Goal: Task Accomplishment & Management: Manage account settings

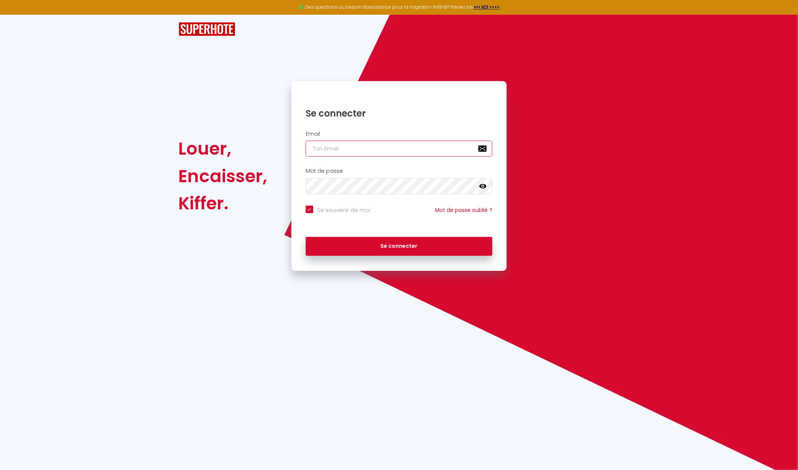
type input "[EMAIL_ADDRESS][DOMAIN_NAME]"
click at [399, 245] on button "Se connecter" at bounding box center [399, 246] width 187 height 19
checkbox input "true"
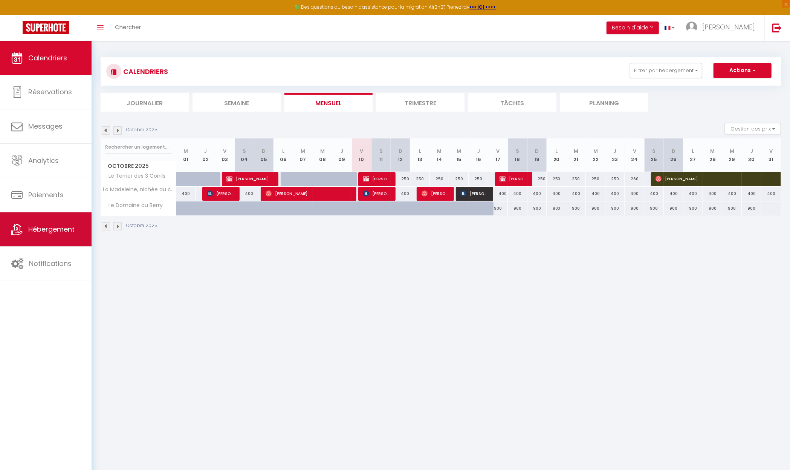
click at [49, 227] on span "Hébergement" at bounding box center [51, 228] width 46 height 9
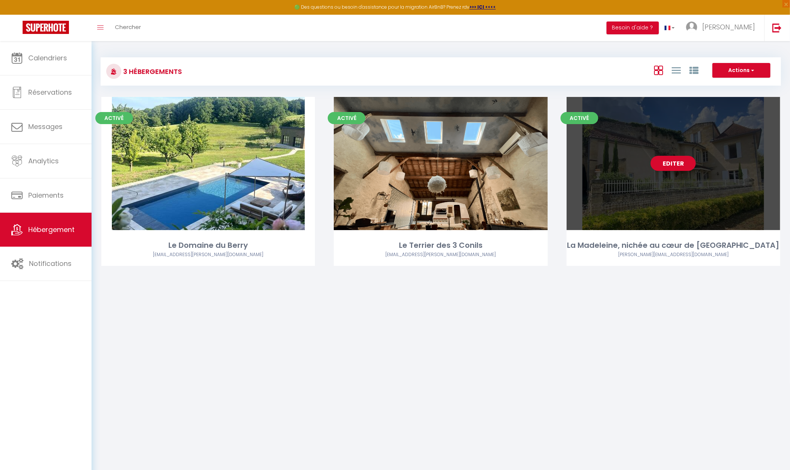
click at [679, 160] on link "Editer" at bounding box center [673, 163] width 45 height 15
select select "3"
select select "2"
select select "1"
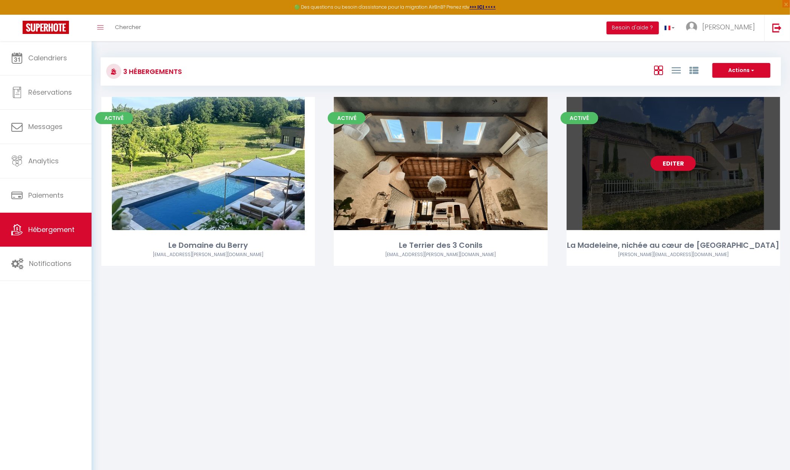
select select
select select "28"
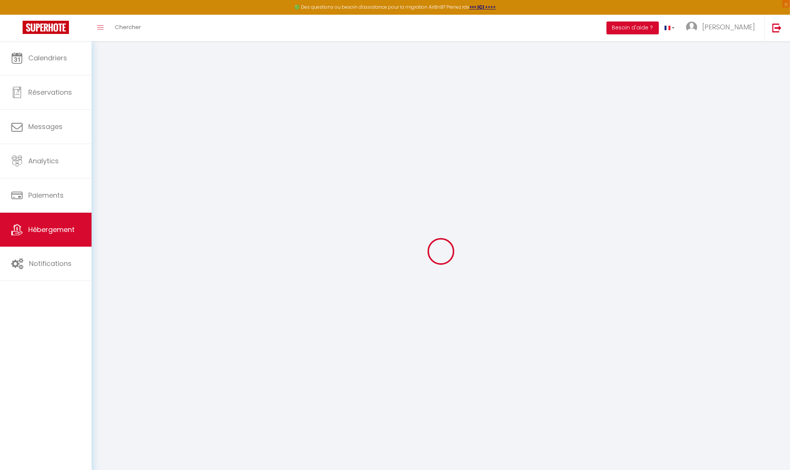
select select
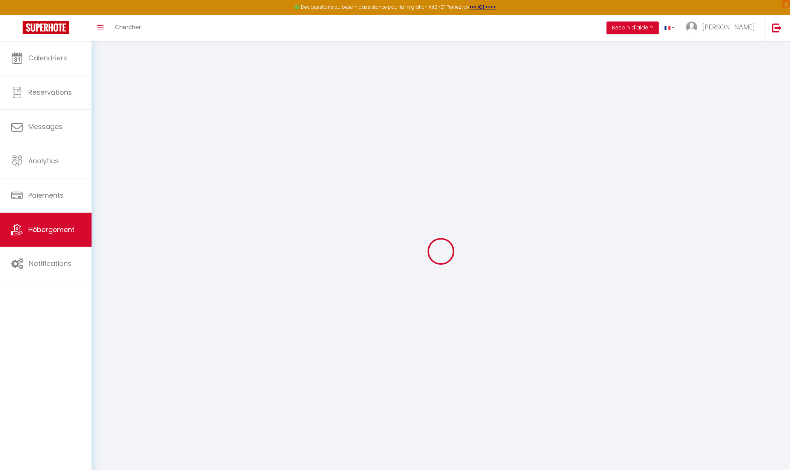
select select
checkbox input "false"
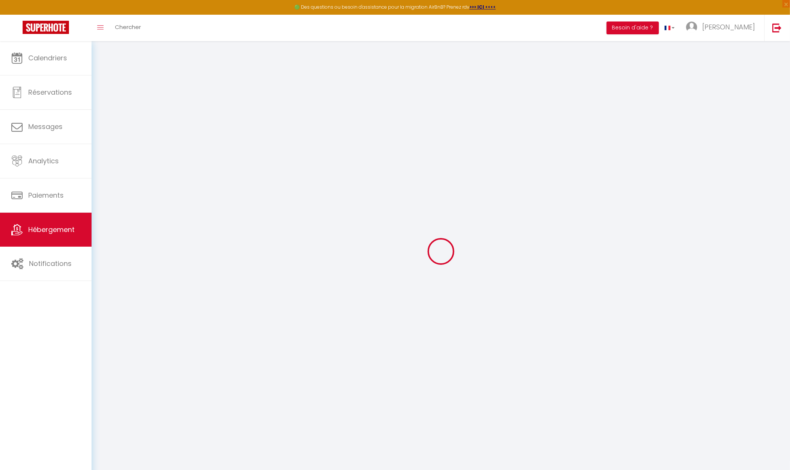
select select
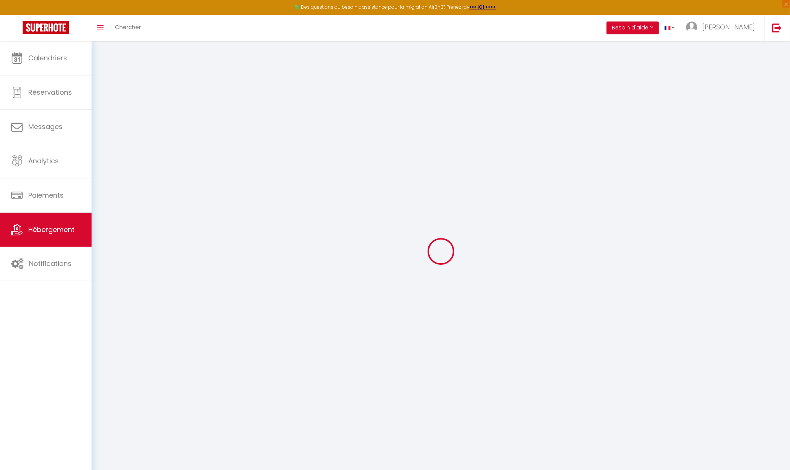
select select
checkbox input "false"
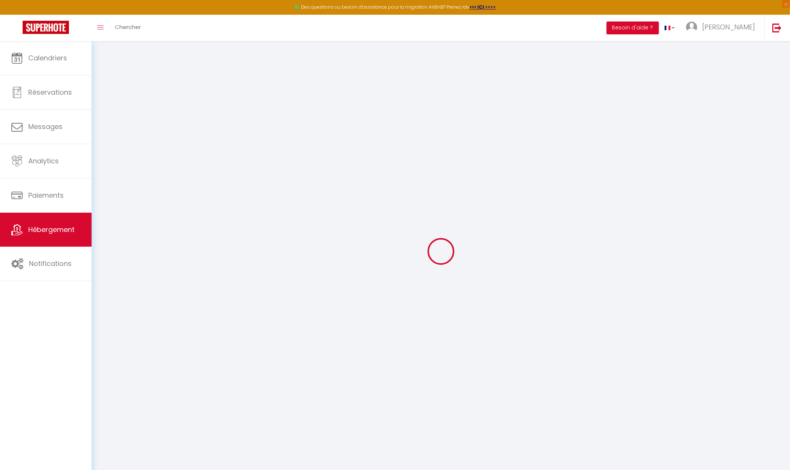
checkbox input "false"
select select
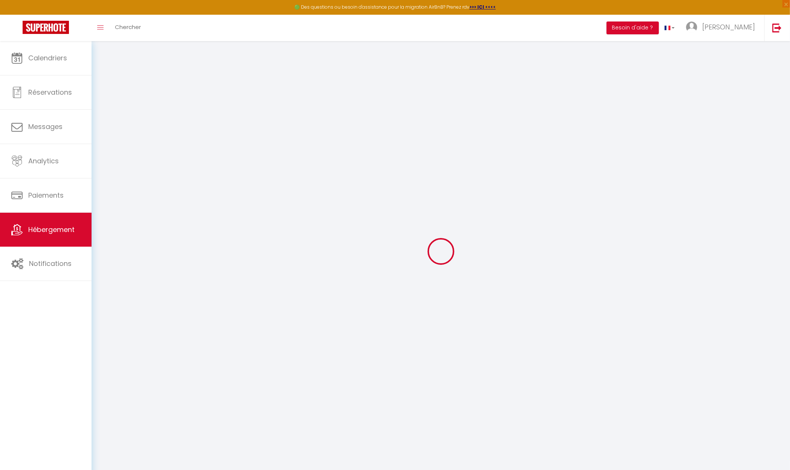
select select
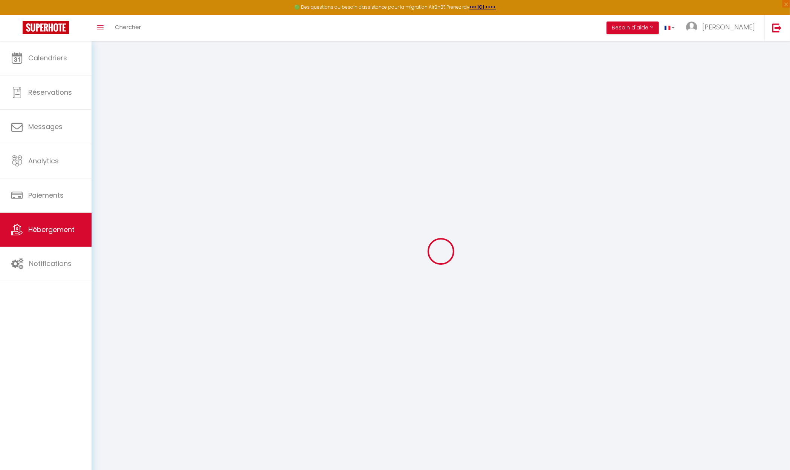
checkbox input "false"
select select
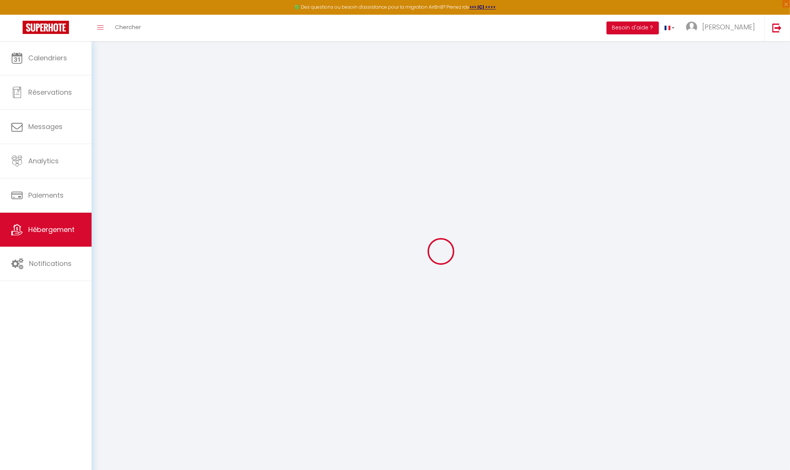
select select
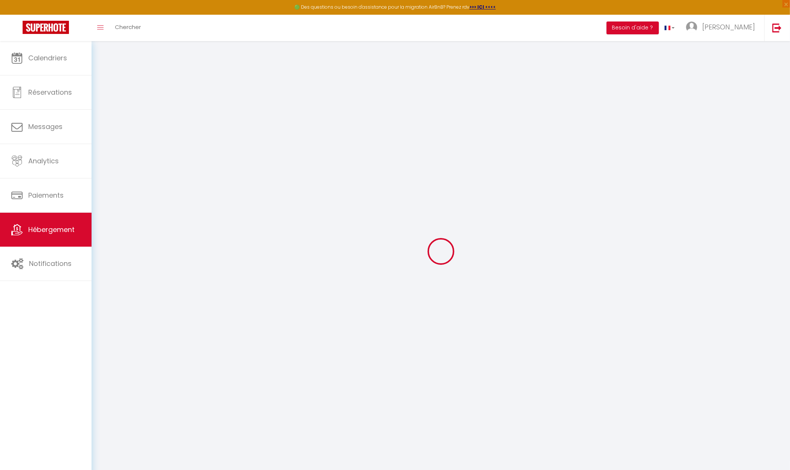
select select
checkbox input "false"
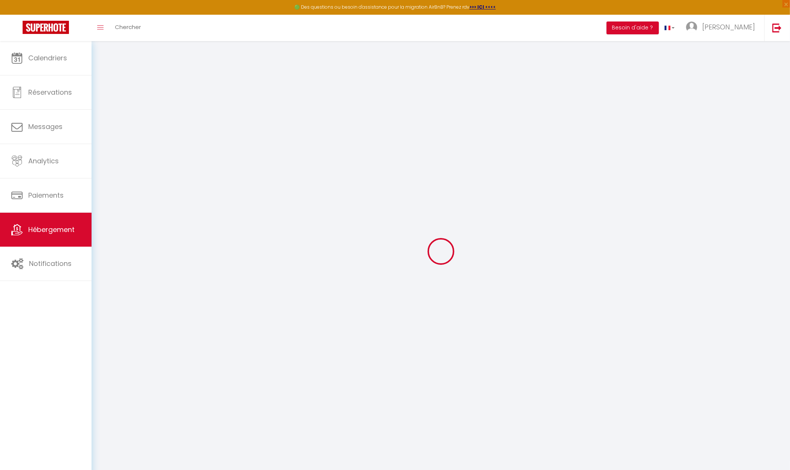
checkbox input "false"
select select
type input "La Madeleine, nichée au cœur de [GEOGRAPHIC_DATA]"
type input "[PERSON_NAME]"
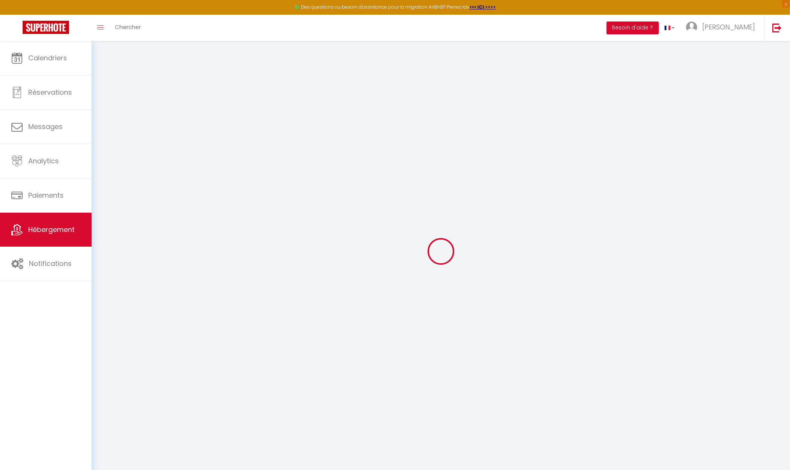
select select "houses"
select select "6"
select select "3"
select select "4"
type input "420"
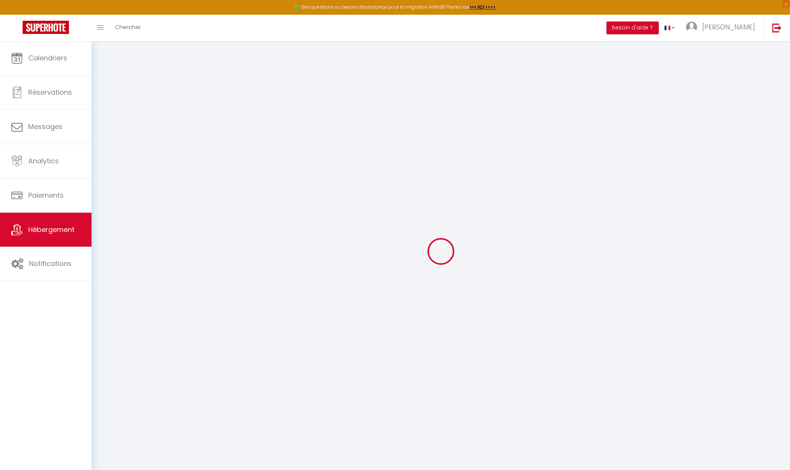
type input "150"
select select
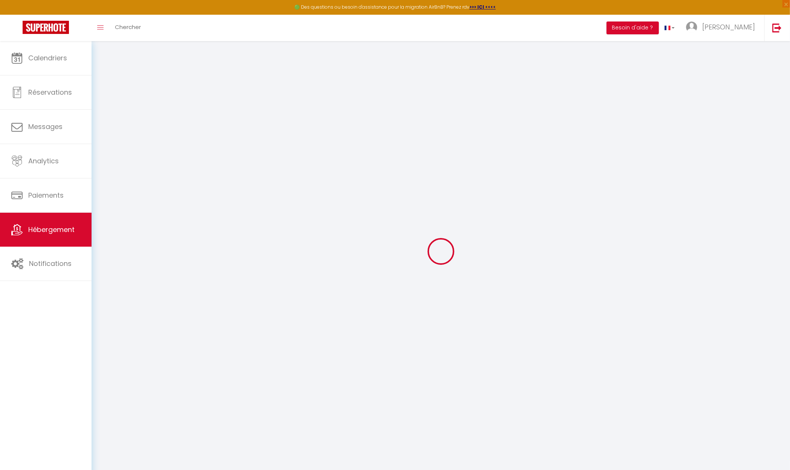
select select
type input "[STREET_ADDRESS]"
type input "33330"
type input "Saint-Émilion"
type input "[EMAIL_ADDRESS][PERSON_NAME][DOMAIN_NAME]"
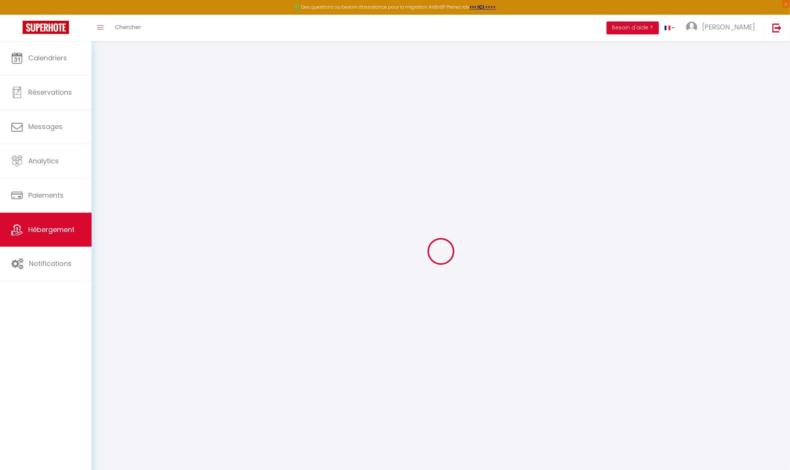
select select
checkbox input "false"
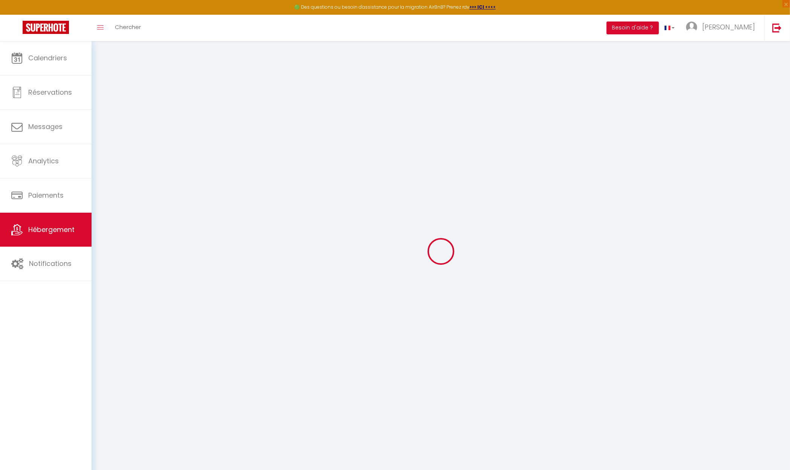
type input "0"
select select
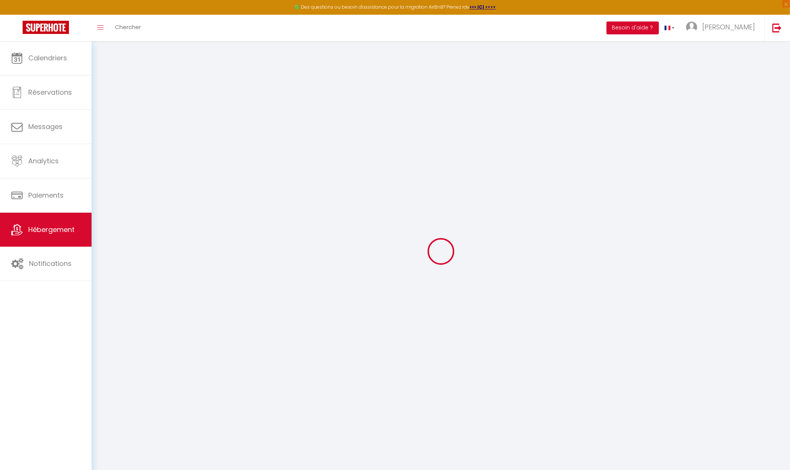
select select
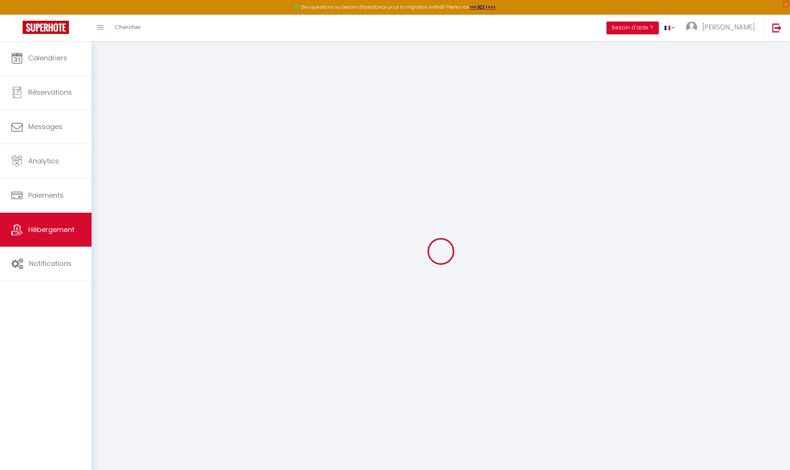
checkbox input "false"
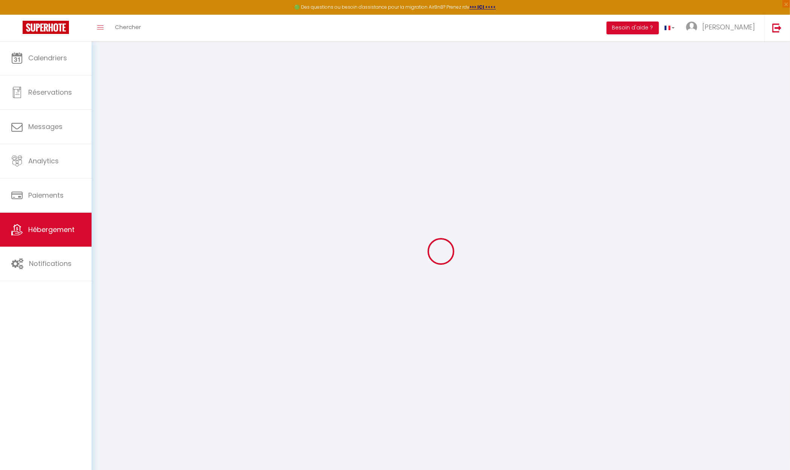
select select
checkbox input "false"
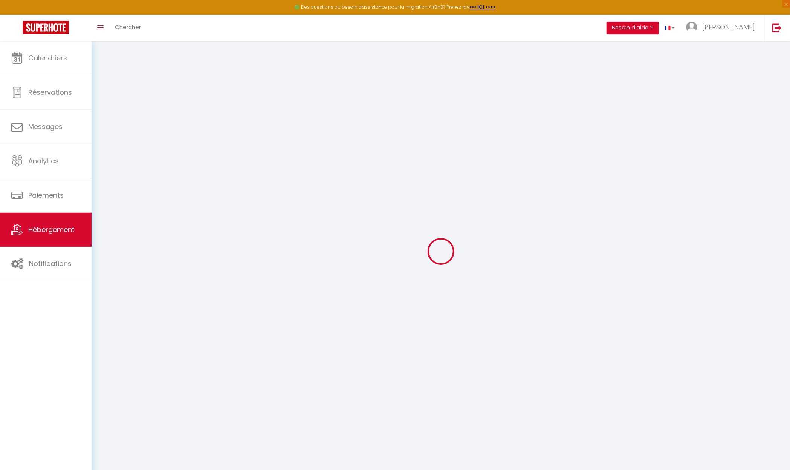
select select "16:00"
select select
select select "10:00"
select select "30"
select select "120"
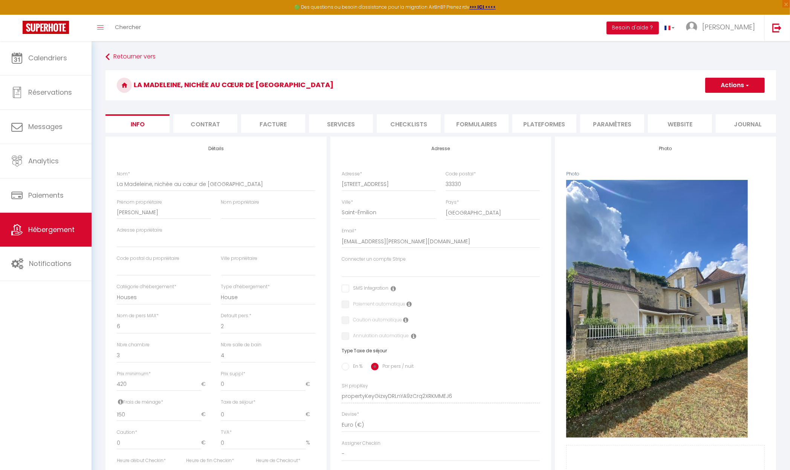
select select
checkbox input "false"
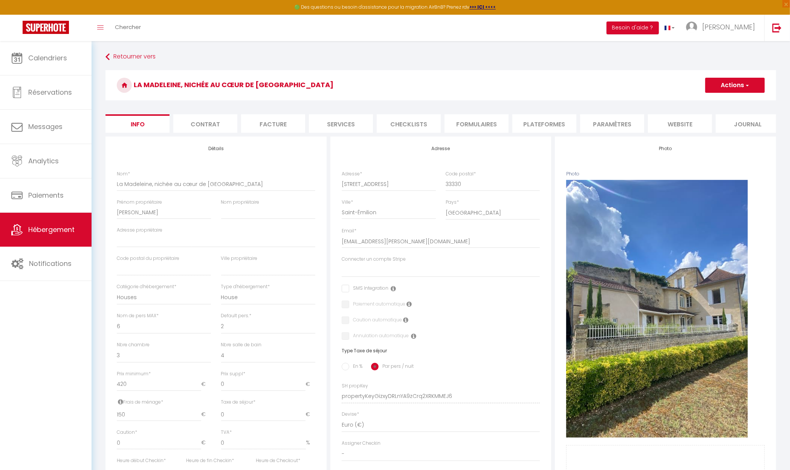
checkbox input "false"
click at [678, 120] on li "website" at bounding box center [680, 123] width 64 height 18
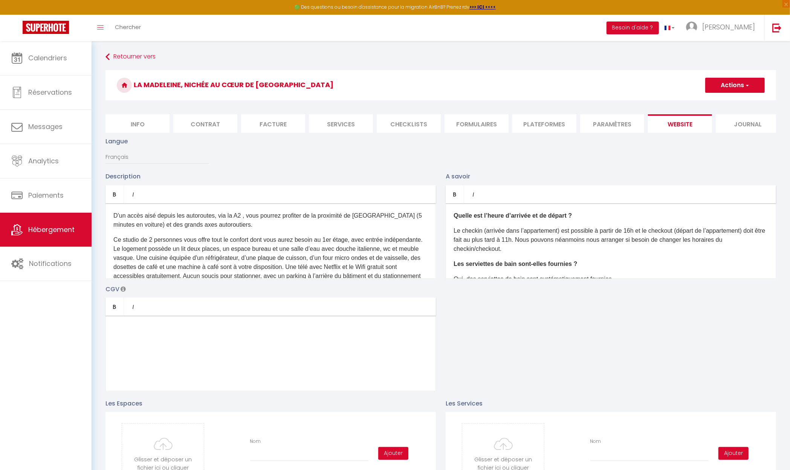
click at [622, 121] on li "Paramètres" at bounding box center [613, 123] width 64 height 18
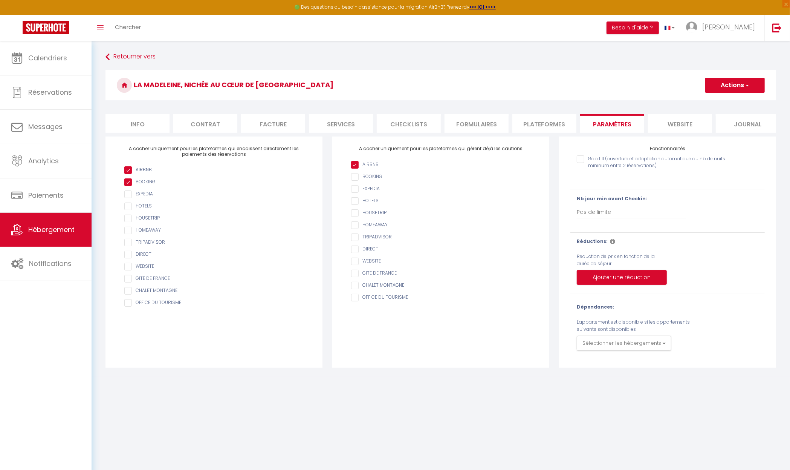
click at [539, 123] on li "Plateformes" at bounding box center [545, 123] width 64 height 18
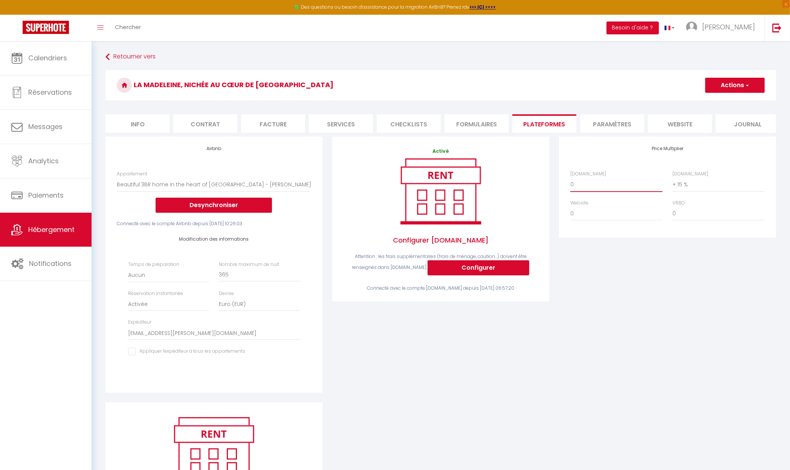
drag, startPoint x: 581, startPoint y: 189, endPoint x: 746, endPoint y: 311, distance: 205.6
click at [746, 311] on div "Price Multiplier [DOMAIN_NAME] 0 + 1 % + 2 % + 3 % + 4 % + 5 % + 6 % + 7 %" at bounding box center [668, 269] width 227 height 266
drag, startPoint x: 578, startPoint y: 192, endPoint x: 709, endPoint y: 297, distance: 168.1
click at [709, 297] on div "Price Multiplier [DOMAIN_NAME] 0 + 1 % + 2 % + 3 % + 4 % + 5 % + 6 % + 7 %" at bounding box center [668, 269] width 227 height 266
drag, startPoint x: 570, startPoint y: 190, endPoint x: 424, endPoint y: 15, distance: 228.1
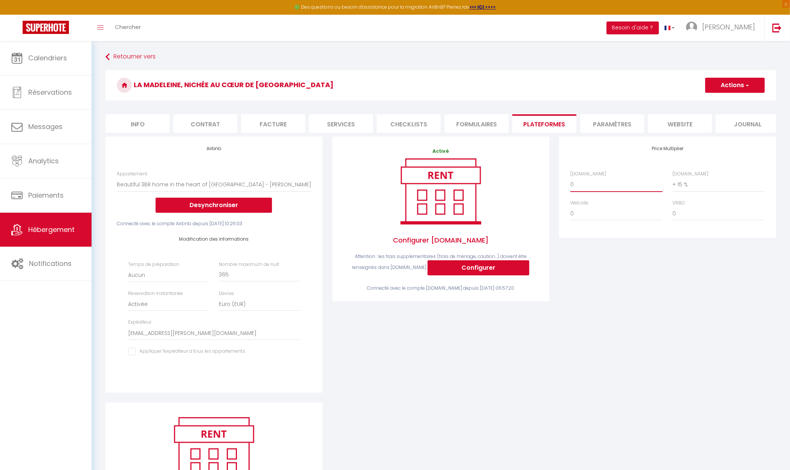
click at [424, 41] on div "🟢 Des questions ou besoin d'assistance pour la migration AirBnB? Prenez rdv >>>…" at bounding box center [395, 298] width 790 height 514
select select "+ 18 %"
click at [742, 82] on button "Actions" at bounding box center [736, 85] width 60 height 15
click at [731, 103] on link "Enregistrer" at bounding box center [735, 102] width 60 height 10
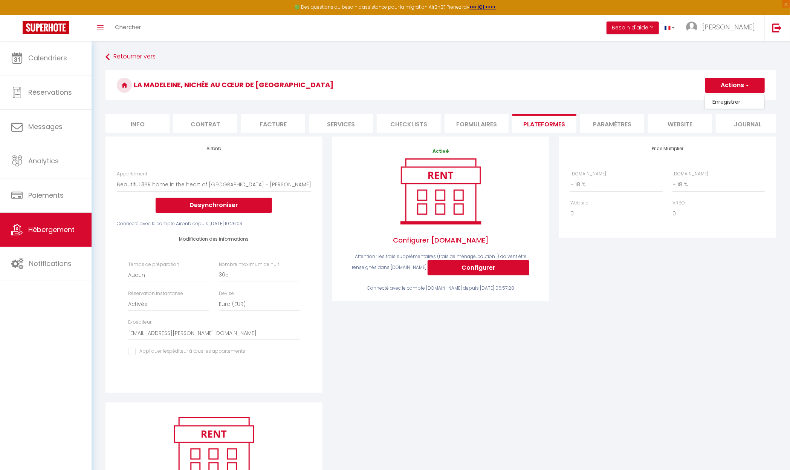
select select "EUR"
